Goal: Information Seeking & Learning: Learn about a topic

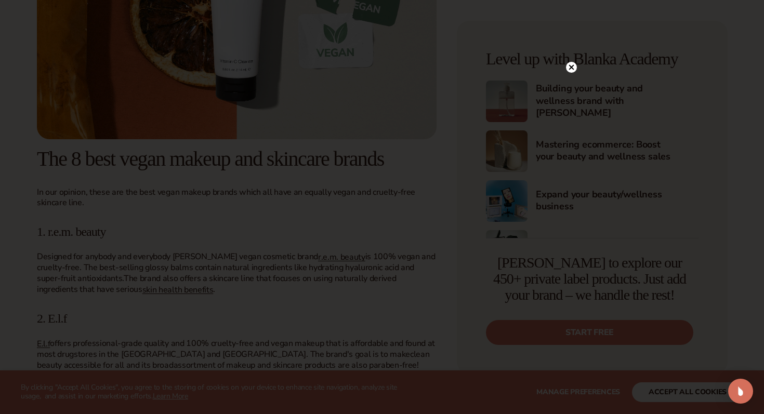
scroll to position [1203, 0]
click at [572, 88] on icon at bounding box center [571, 88] width 5 height 5
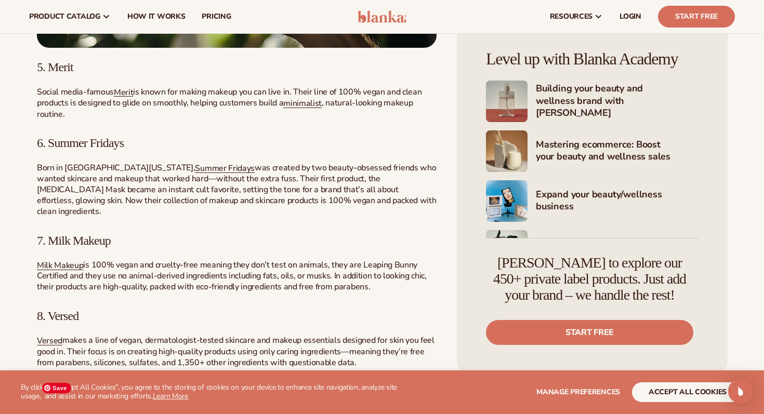
scroll to position [2013, 0]
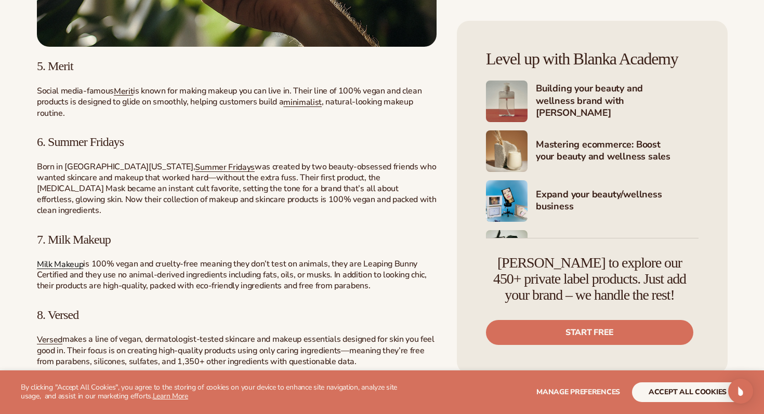
click at [70, 259] on span "Milk Makeup" at bounding box center [60, 264] width 46 height 11
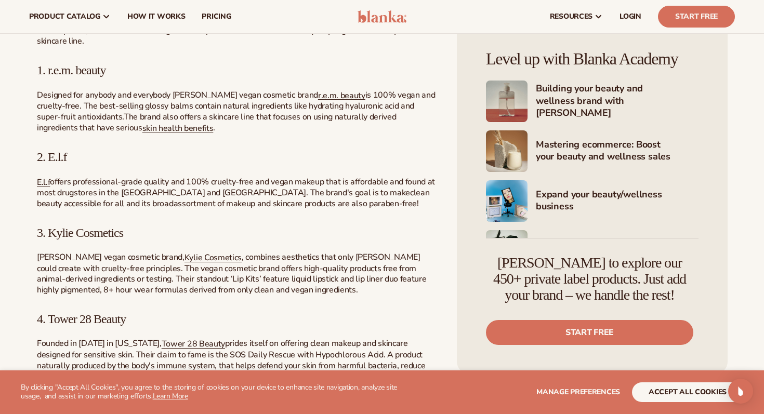
scroll to position [1364, 0]
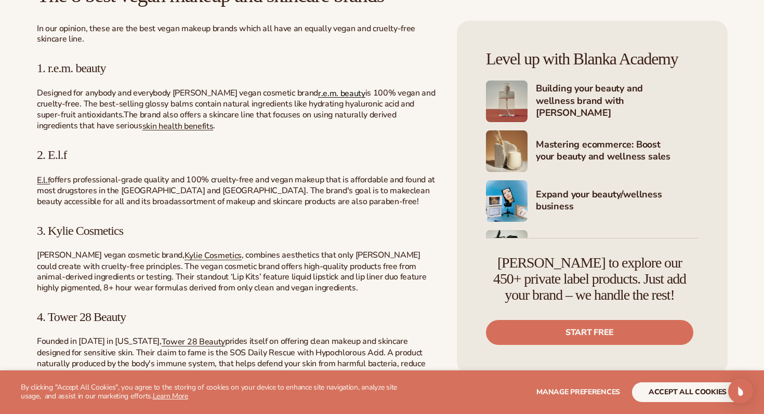
click at [347, 93] on span "r.e.m. beauty" at bounding box center [341, 92] width 47 height 11
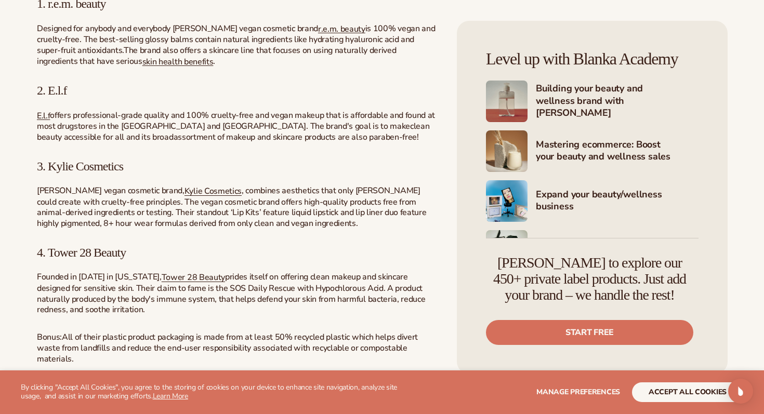
scroll to position [1431, 0]
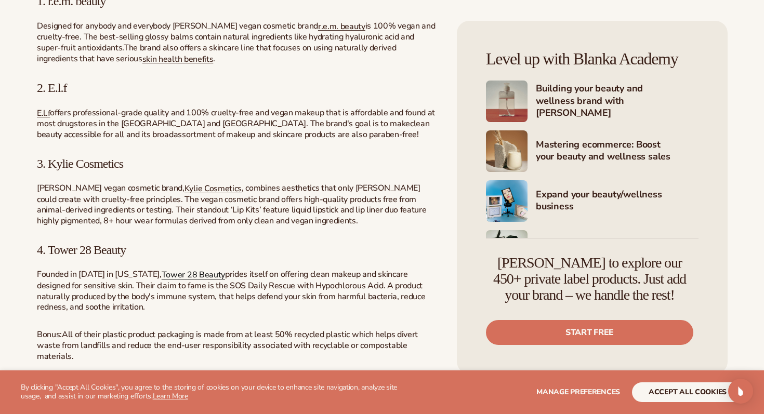
click at [169, 273] on span "Tower 28 Beauty" at bounding box center [193, 274] width 63 height 11
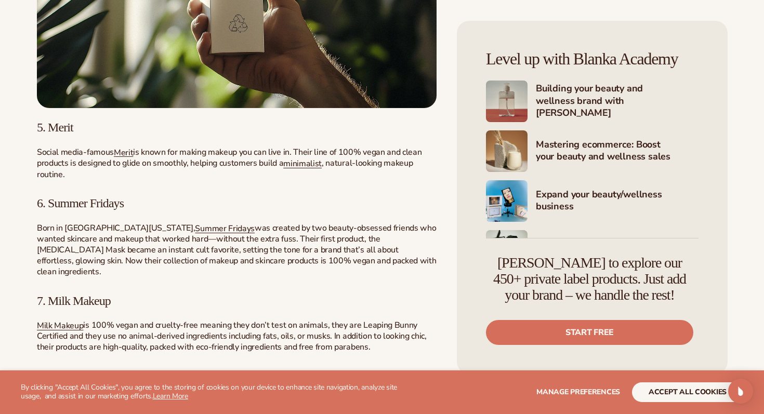
scroll to position [1953, 0]
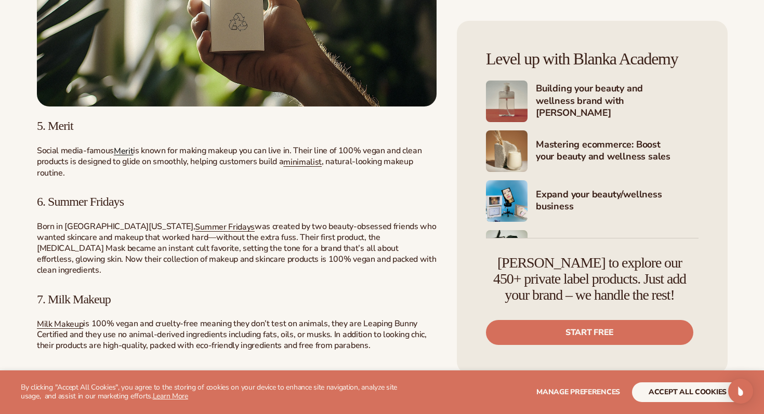
click at [128, 154] on span "Merit" at bounding box center [123, 150] width 19 height 11
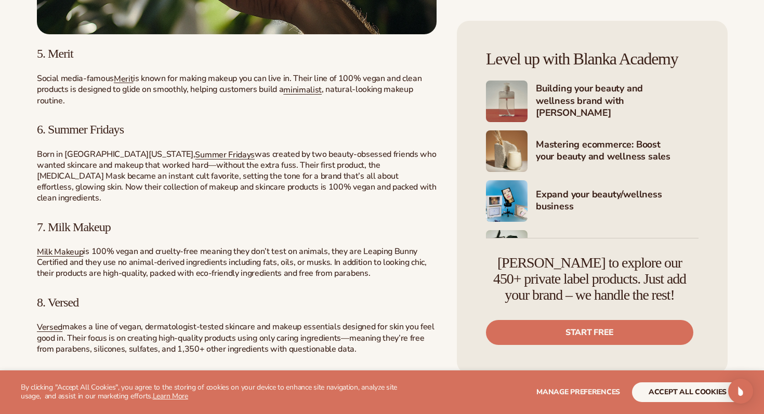
scroll to position [2026, 0]
click at [195, 156] on span "Summer Fridays" at bounding box center [225, 154] width 60 height 11
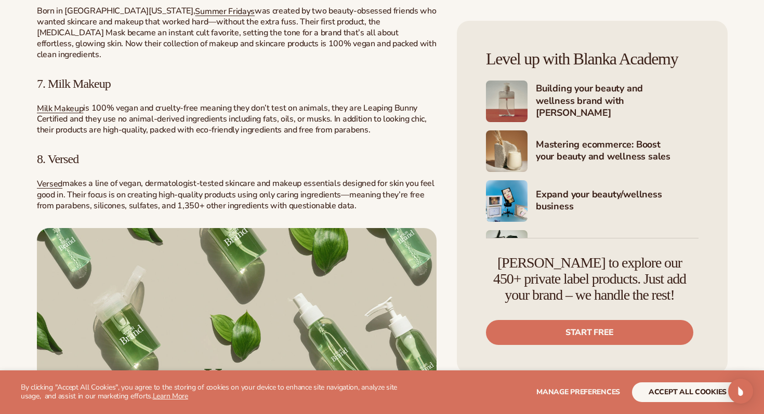
scroll to position [2171, 0]
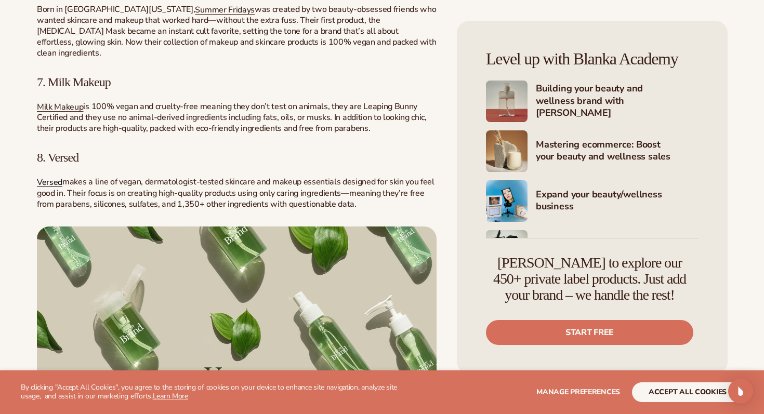
click at [52, 177] on span "Versed" at bounding box center [49, 182] width 25 height 11
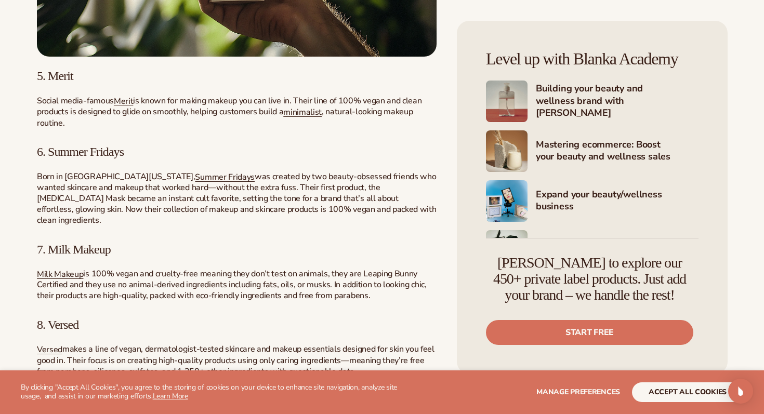
scroll to position [2005, 0]
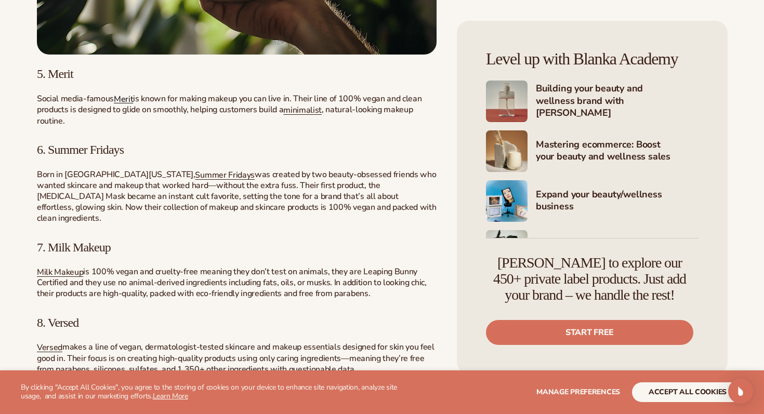
click at [124, 100] on span "Merit" at bounding box center [123, 98] width 19 height 11
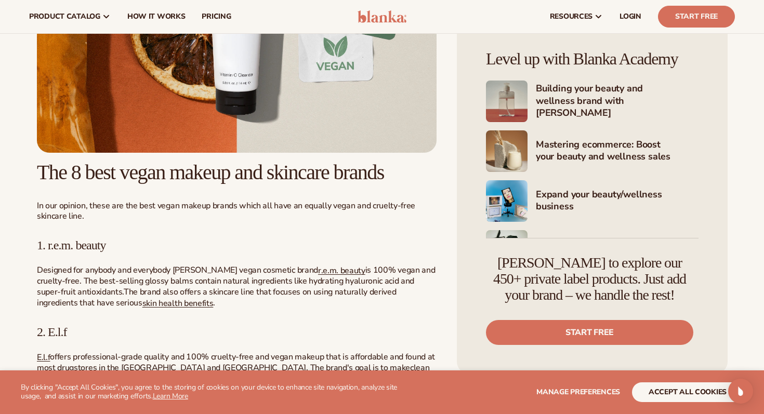
scroll to position [325, 0]
